Goal: Find specific page/section

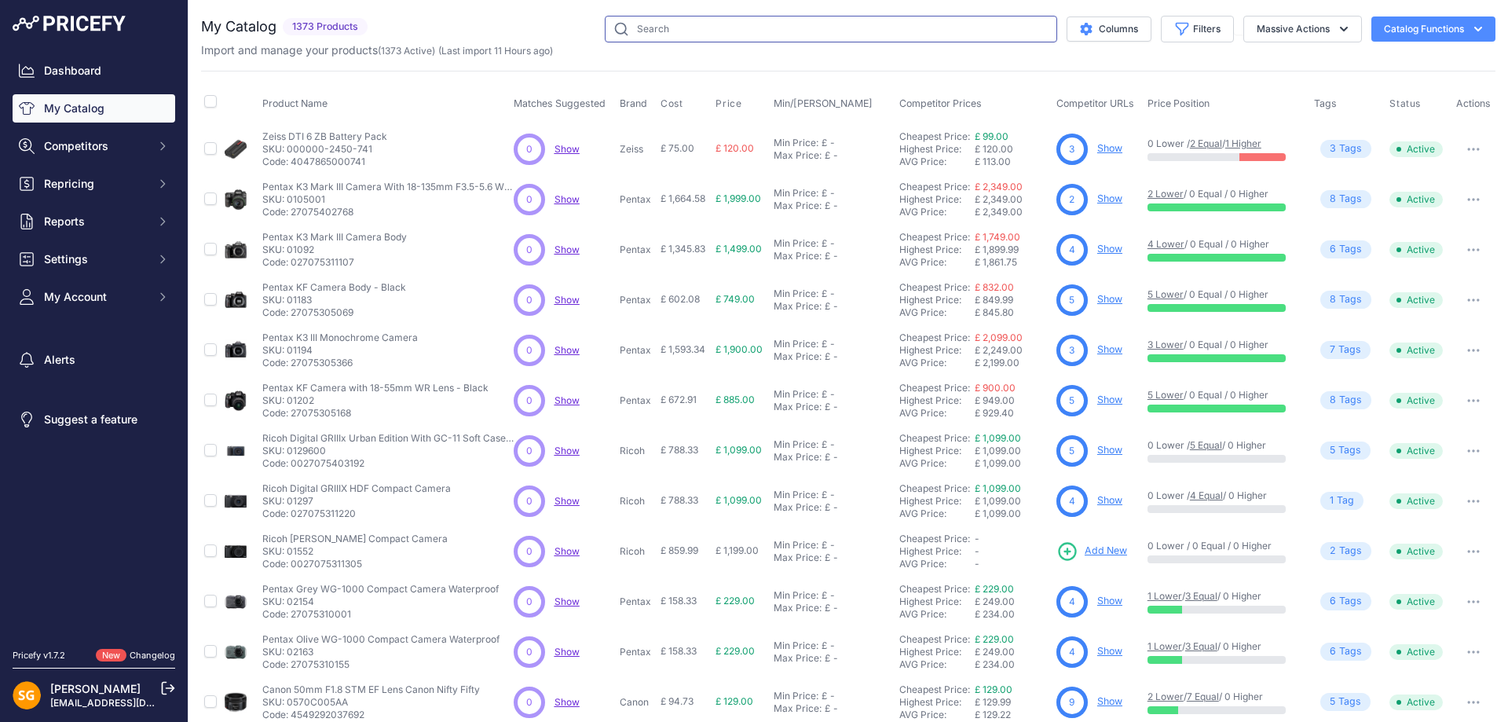
click at [830, 29] on input "text" at bounding box center [831, 29] width 453 height 27
paste input "500148-54"
type input "500148-54"
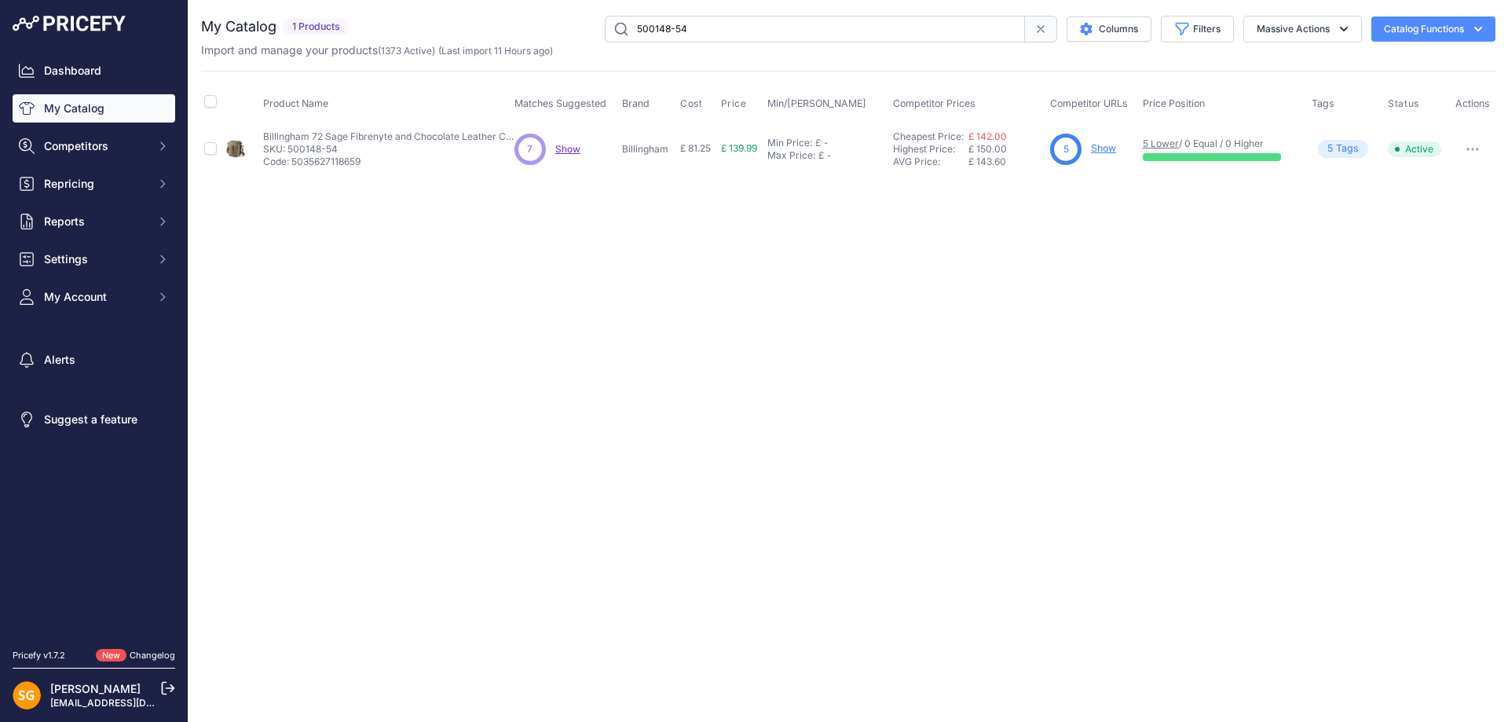
click at [1095, 151] on link "Show" at bounding box center [1103, 148] width 25 height 12
